Goal: Register for event/course

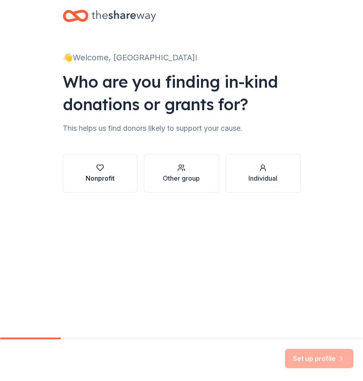
click at [104, 173] on div "Nonprofit" at bounding box center [100, 173] width 29 height 19
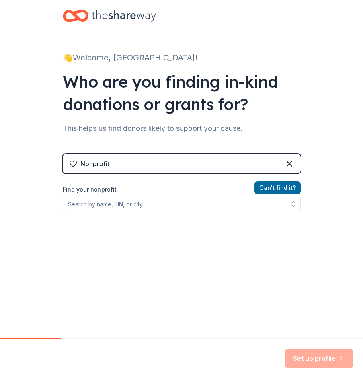
click at [107, 165] on div "Nonprofit" at bounding box center [94, 164] width 29 height 10
drag, startPoint x: 107, startPoint y: 165, endPoint x: 121, endPoint y: 166, distance: 13.7
click at [121, 166] on div "Nonprofit" at bounding box center [182, 163] width 238 height 19
drag, startPoint x: 121, startPoint y: 166, endPoint x: 70, endPoint y: 170, distance: 51.6
click at [70, 170] on div "Nonprofit" at bounding box center [182, 163] width 238 height 19
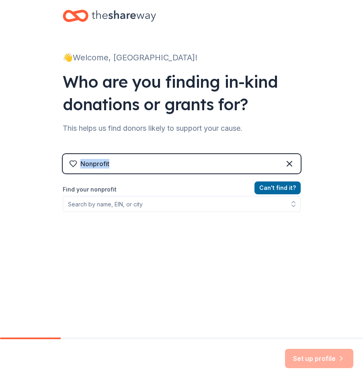
copy div "Nonprofit"
click at [126, 162] on div "Nonprofit" at bounding box center [182, 163] width 238 height 19
click at [81, 163] on div "Nonprofit" at bounding box center [94, 164] width 29 height 10
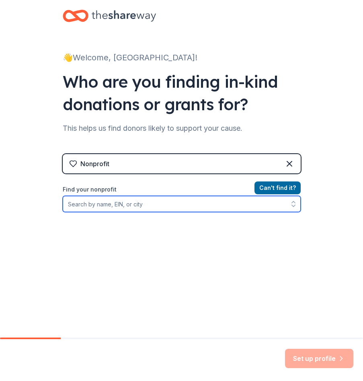
click at [77, 199] on input "Find your nonprofit" at bounding box center [182, 204] width 238 height 16
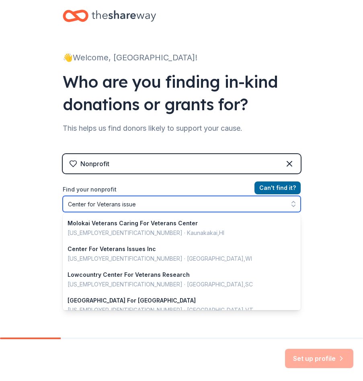
type input "Center for Veterans issues"
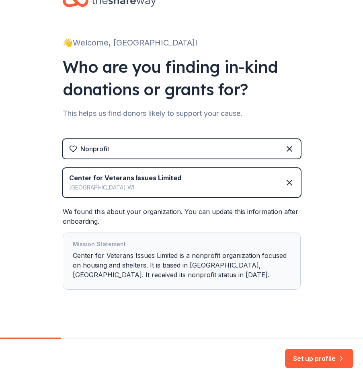
scroll to position [22, 0]
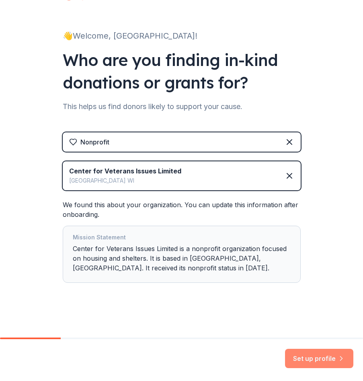
click at [317, 356] on button "Set up profile" at bounding box center [319, 357] width 68 height 19
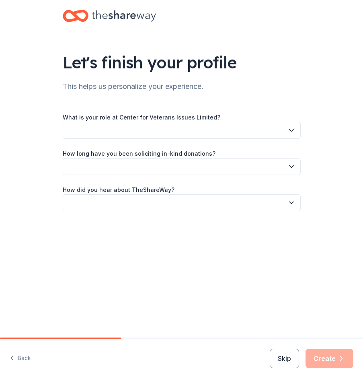
click at [124, 129] on button "button" at bounding box center [182, 130] width 238 height 17
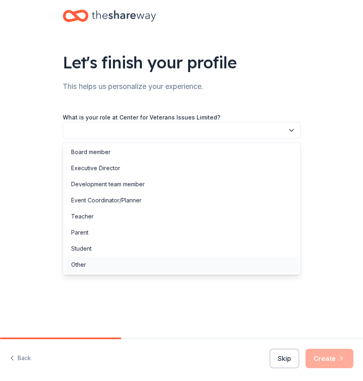
click at [86, 264] on div "Other" at bounding box center [78, 265] width 15 height 10
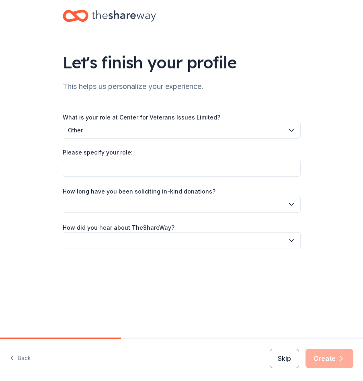
click at [289, 129] on icon "button" at bounding box center [291, 130] width 4 height 2
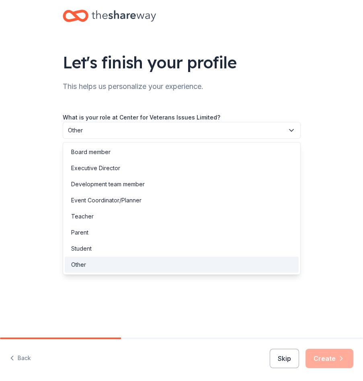
click at [234, 131] on span "Other" at bounding box center [176, 130] width 216 height 10
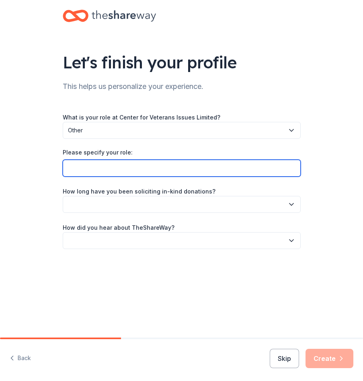
click at [71, 166] on input "Please specify your role:" at bounding box center [182, 168] width 238 height 17
type input "E"
type input "Veteran Employment Specialist"
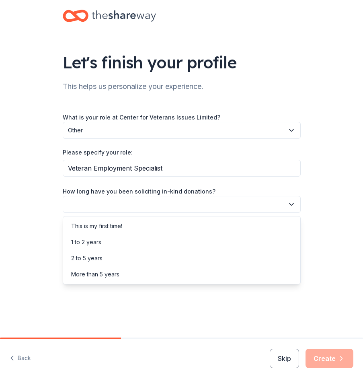
click at [86, 204] on button "button" at bounding box center [182, 204] width 238 height 17
click at [109, 225] on div "This is my first time!" at bounding box center [96, 226] width 51 height 10
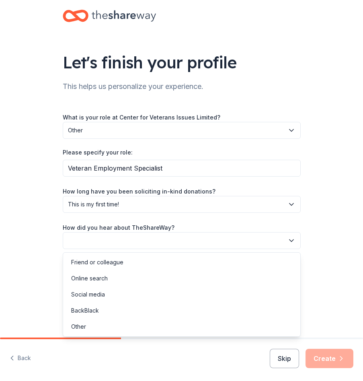
click at [114, 236] on button "button" at bounding box center [182, 240] width 238 height 17
click at [100, 274] on div "Online search" at bounding box center [89, 278] width 37 height 10
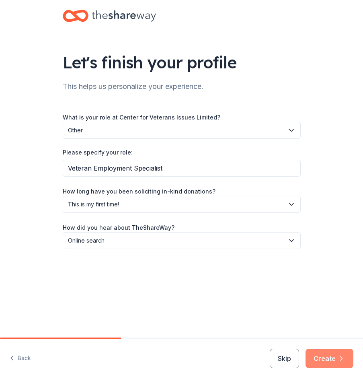
click at [318, 360] on button "Create" at bounding box center [329, 357] width 48 height 19
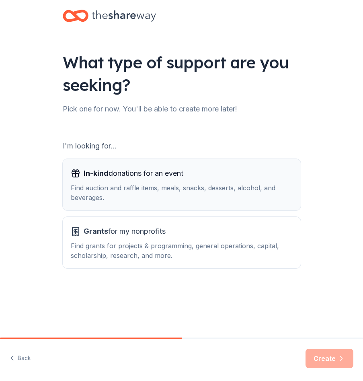
click at [190, 195] on div "Find auction and raffle items, meals, snacks, desserts, alcohol, and beverages." at bounding box center [182, 192] width 222 height 19
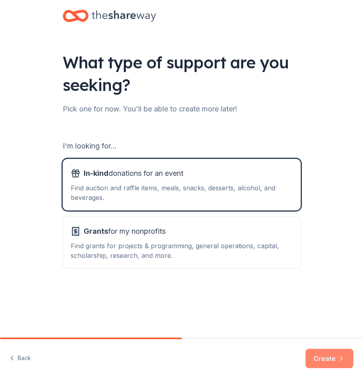
click at [340, 356] on icon "button" at bounding box center [341, 358] width 8 height 8
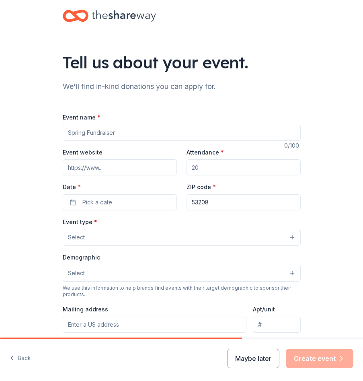
click at [151, 135] on input "Event name *" at bounding box center [182, 133] width 238 height 16
drag, startPoint x: 133, startPoint y: 135, endPoint x: 71, endPoint y: 136, distance: 61.9
click at [71, 136] on input "Event name *" at bounding box center [182, 133] width 238 height 16
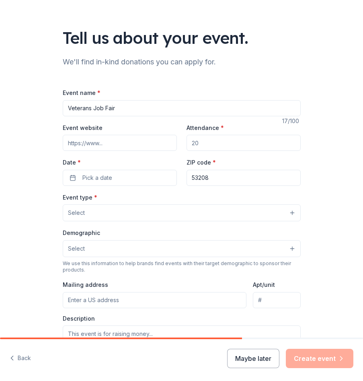
scroll to position [24, 0]
type input "Veterans Job Fair"
click at [90, 137] on input "Event website" at bounding box center [120, 143] width 114 height 16
click at [107, 144] on input "Event website" at bounding box center [120, 143] width 114 height 16
type input "[DOMAIN_NAME]"
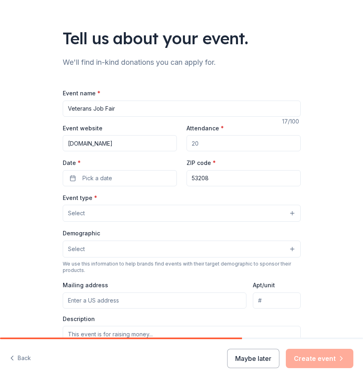
click at [213, 146] on input "Attendance *" at bounding box center [243, 143] width 114 height 16
type input "50"
click at [109, 179] on button "Pick a date" at bounding box center [120, 178] width 114 height 16
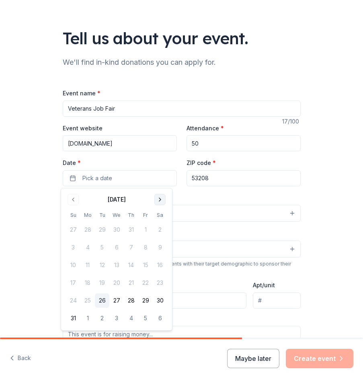
click at [162, 200] on button "Go to next month" at bounding box center [159, 199] width 11 height 11
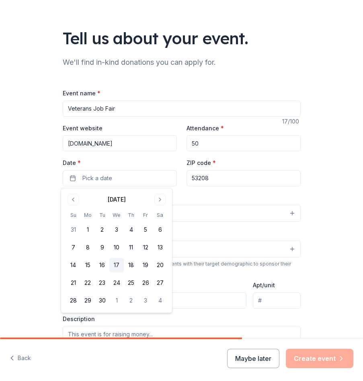
click at [116, 266] on button "17" at bounding box center [116, 265] width 14 height 14
click at [199, 193] on div "Event type * Select" at bounding box center [182, 207] width 238 height 29
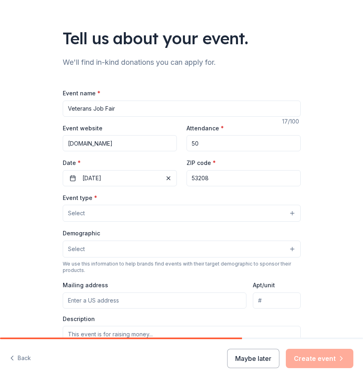
click at [91, 211] on button "Select" at bounding box center [182, 213] width 238 height 17
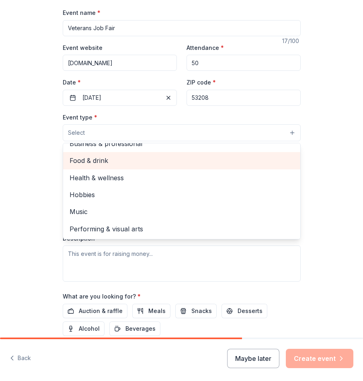
scroll to position [0, 0]
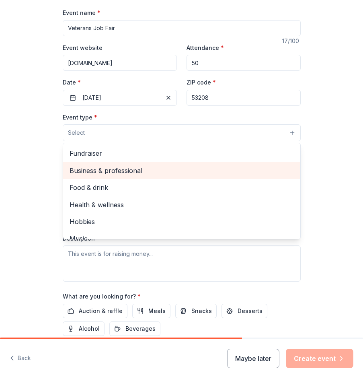
click at [112, 169] on span "Business & professional" at bounding box center [182, 170] width 224 height 10
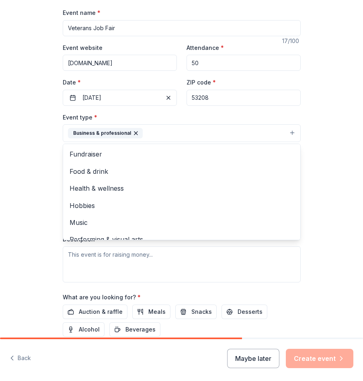
click at [336, 182] on div "Tell us about your event. We'll find in-kind donations you can apply for. Event…" at bounding box center [181, 157] width 363 height 523
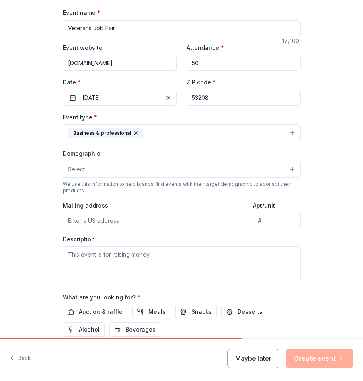
click at [129, 223] on input "Mailing address" at bounding box center [155, 221] width 184 height 16
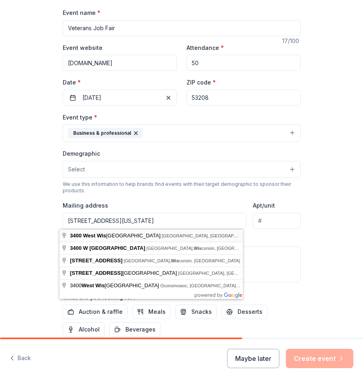
type input "[STREET_ADDRESS][US_STATE]"
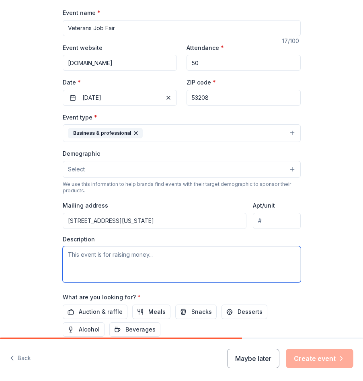
click at [90, 262] on textarea at bounding box center [182, 264] width 238 height 36
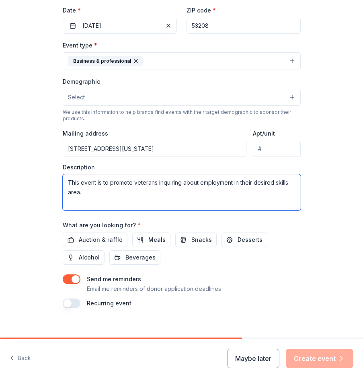
scroll to position [186, 0]
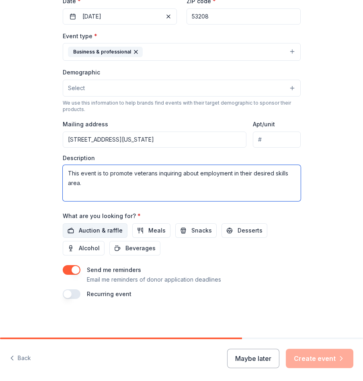
type textarea "This event is to promote veterans inquiring about employment in their desired s…"
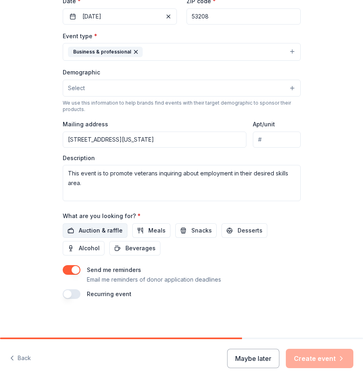
click at [104, 230] on span "Auction & raffle" at bounding box center [101, 230] width 44 height 10
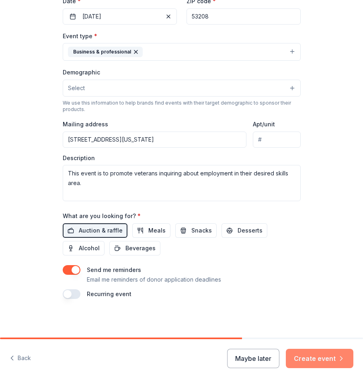
click at [306, 357] on button "Create event" at bounding box center [320, 357] width 68 height 19
